Goal: Navigation & Orientation: Find specific page/section

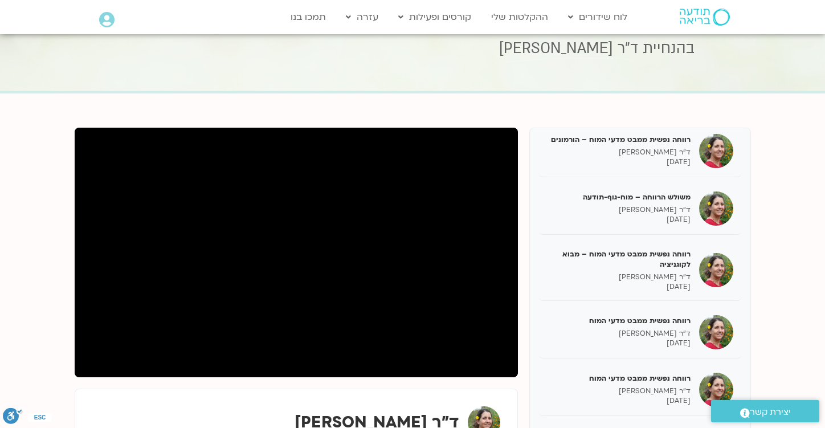
scroll to position [60, 0]
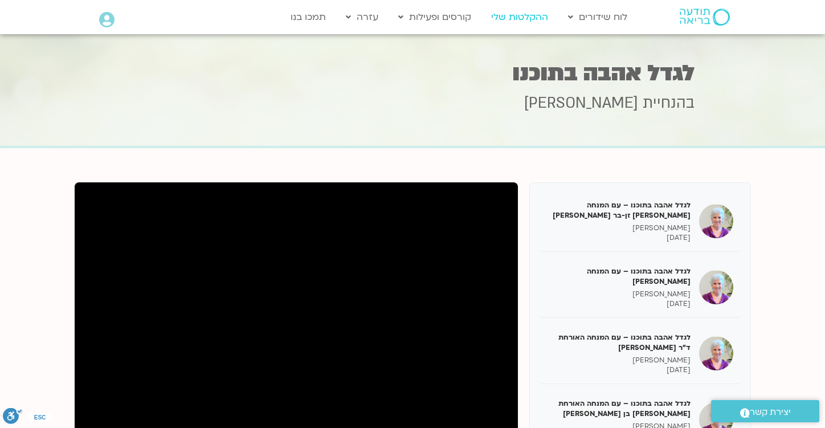
click at [511, 15] on link "ההקלטות שלי" at bounding box center [520, 17] width 68 height 22
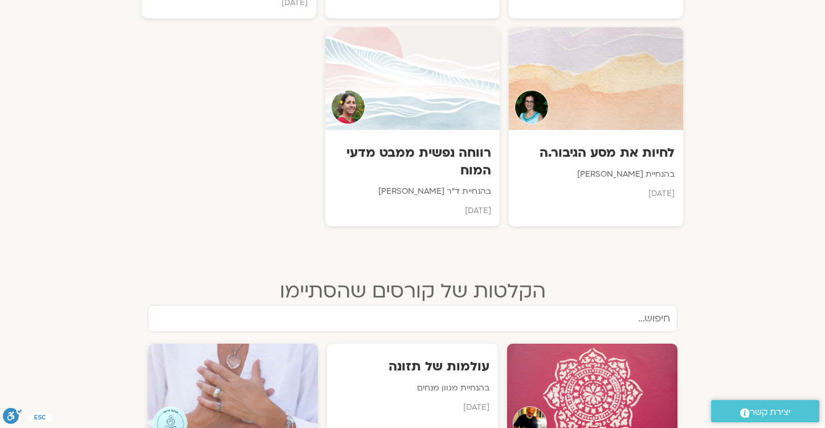
scroll to position [843, 0]
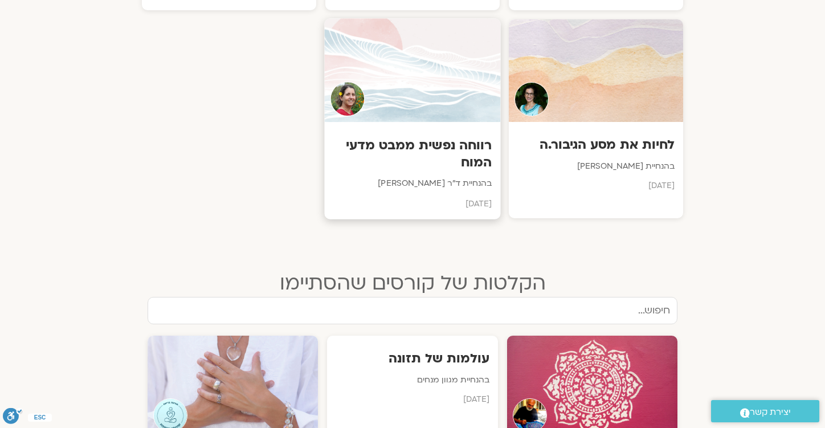
click at [409, 137] on h3 "רווחה נפשית ממבט מדעי המוח" at bounding box center [412, 154] width 159 height 35
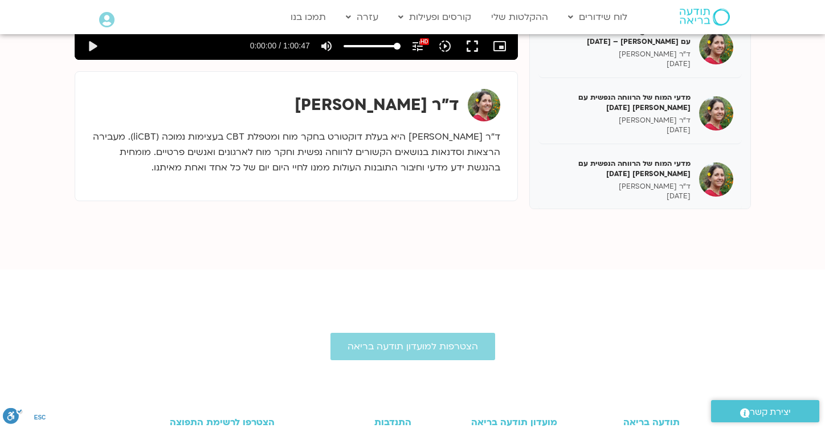
scroll to position [373, 0]
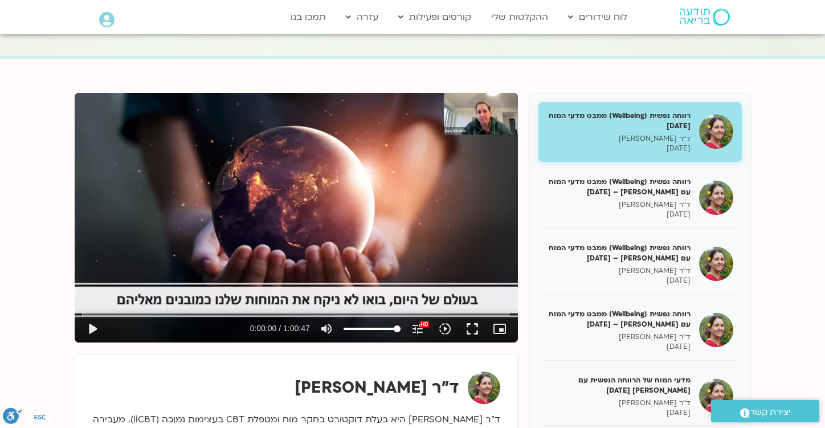
scroll to position [89, 0]
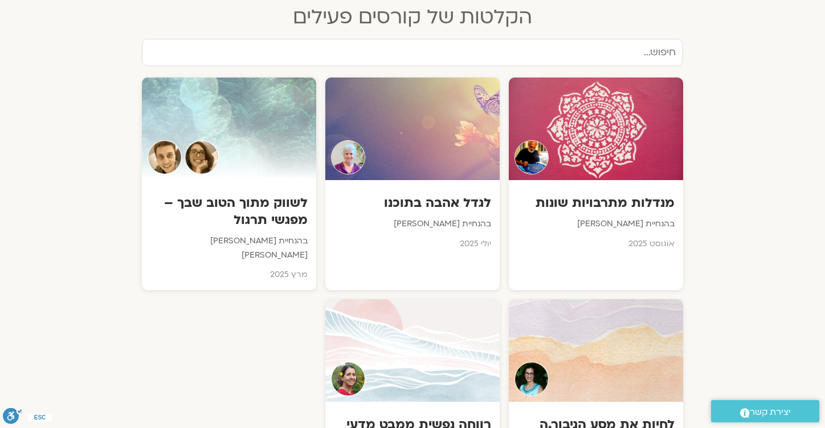
scroll to position [580, 0]
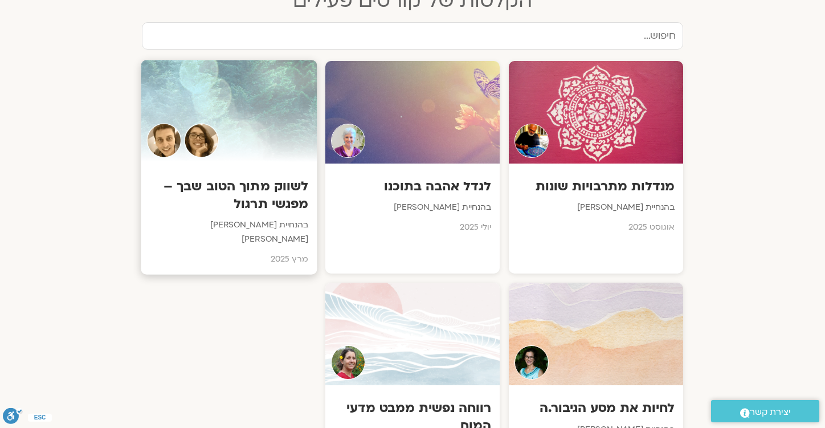
click at [257, 190] on h3 "לשווק מתוך הטוב שבך – מפגשי תרגול" at bounding box center [229, 195] width 159 height 35
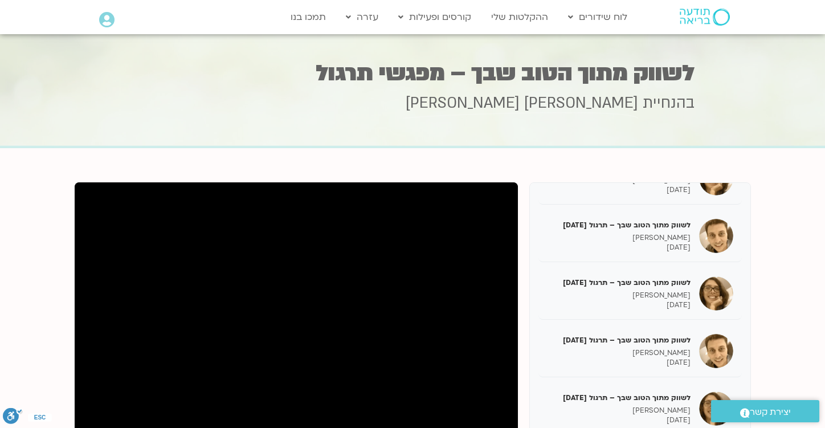
scroll to position [1582, 0]
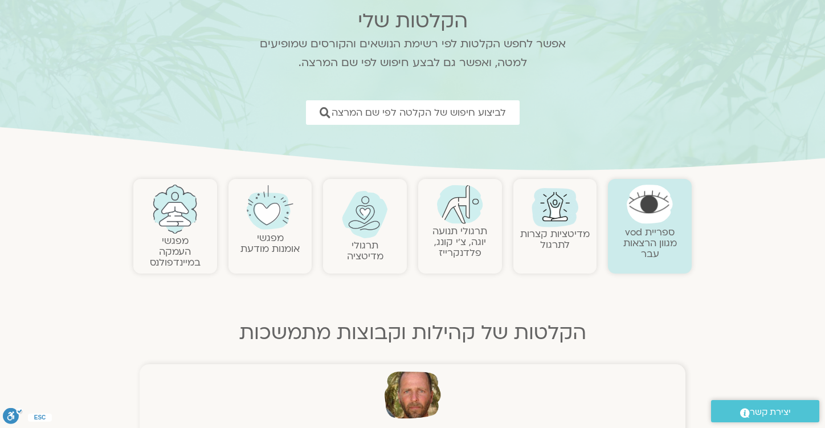
scroll to position [72, 0]
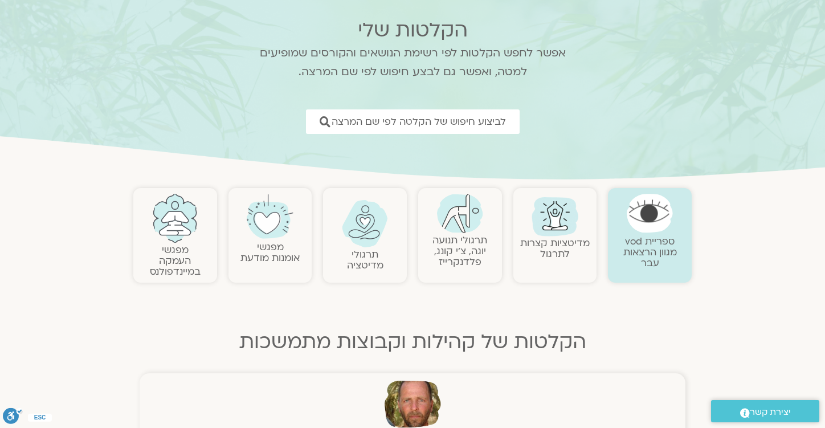
click at [382, 235] on img at bounding box center [365, 223] width 46 height 47
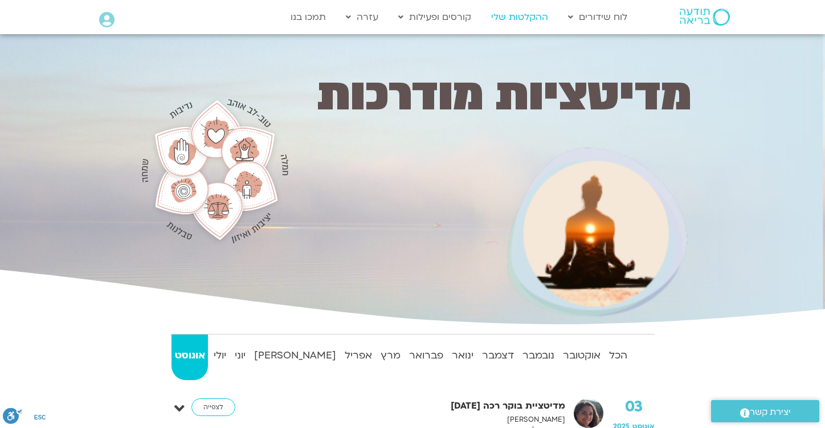
click at [517, 16] on link "ההקלטות שלי" at bounding box center [520, 17] width 68 height 22
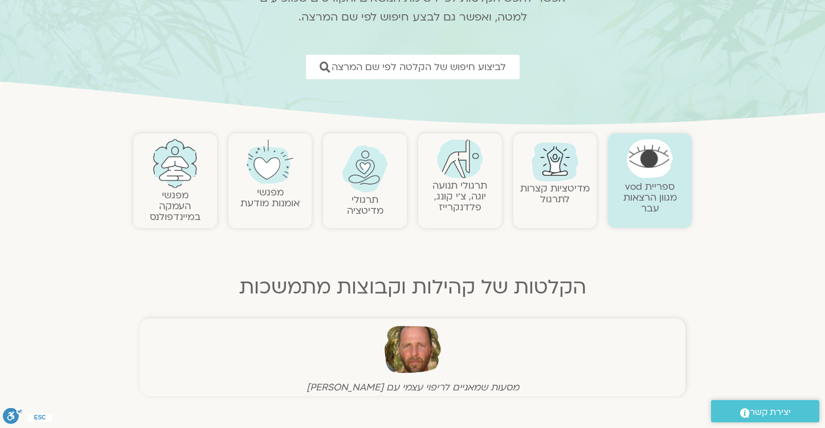
scroll to position [134, 0]
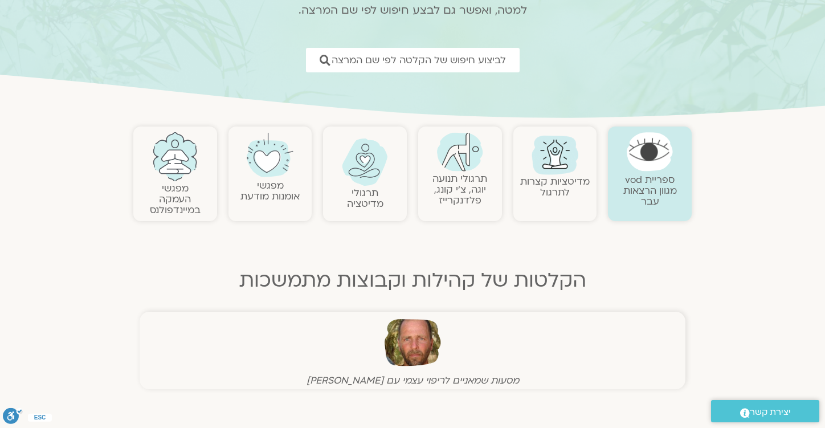
click at [273, 169] on img at bounding box center [270, 155] width 46 height 46
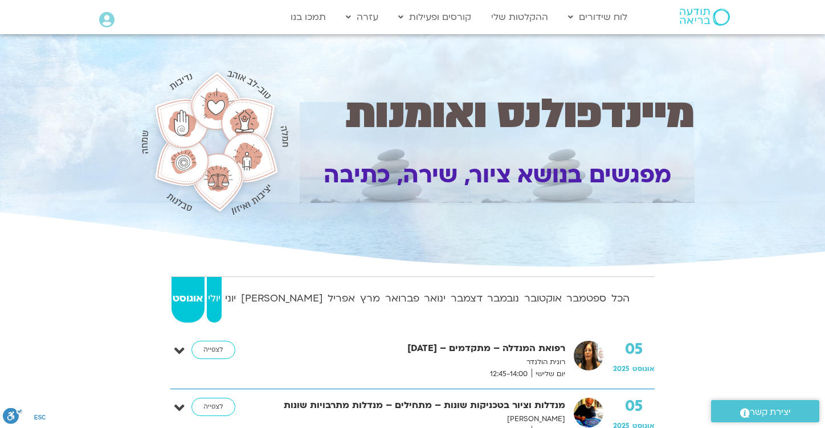
click at [222, 298] on strong "יולי" at bounding box center [214, 298] width 15 height 17
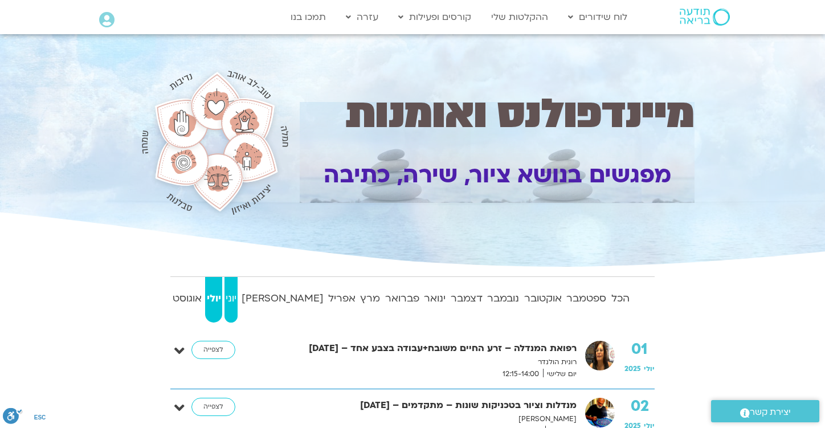
click at [238, 306] on strong "יוני" at bounding box center [231, 298] width 13 height 17
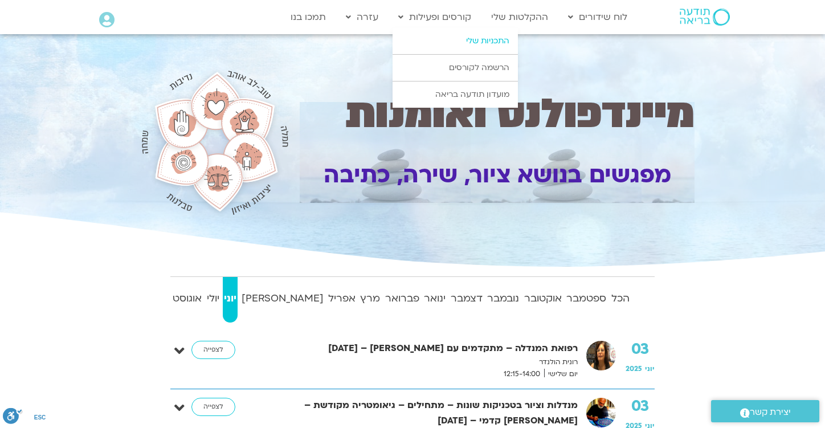
click at [493, 36] on link "התכניות שלי" at bounding box center [455, 41] width 125 height 26
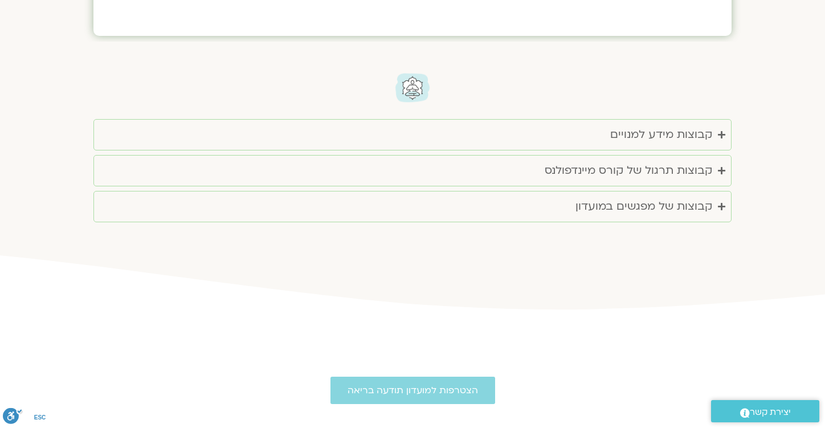
scroll to position [940, 0]
